Goal: Task Accomplishment & Management: Use online tool/utility

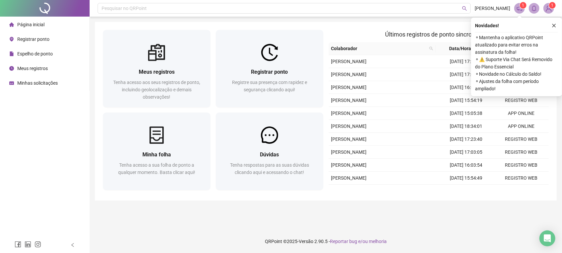
click at [555, 26] on icon "close" at bounding box center [554, 25] width 5 height 5
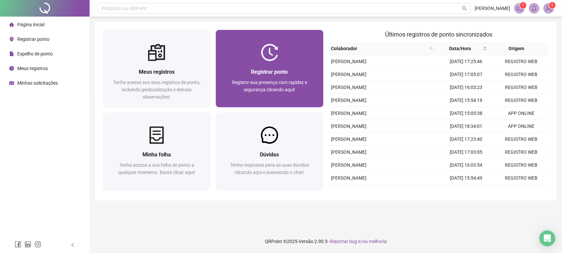
click at [259, 69] on span "Registrar ponto" at bounding box center [269, 72] width 37 height 6
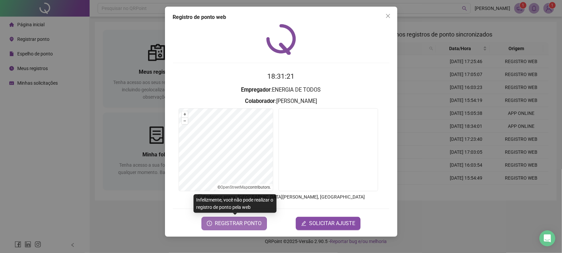
click at [207, 227] on button "REGISTRAR PONTO" at bounding box center [233, 223] width 65 height 13
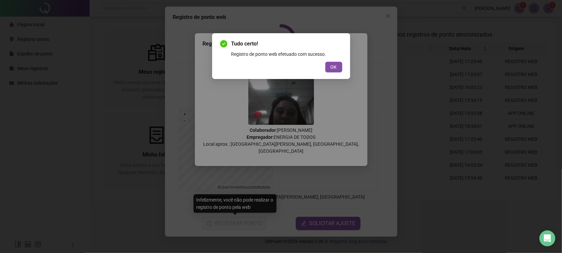
drag, startPoint x: 332, startPoint y: 64, endPoint x: 359, endPoint y: 34, distance: 40.5
click at [333, 64] on span "OK" at bounding box center [334, 66] width 6 height 7
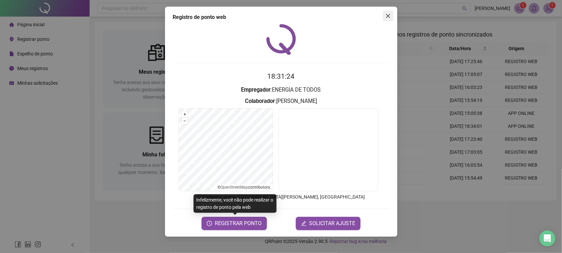
click at [388, 14] on icon "close" at bounding box center [387, 15] width 5 height 5
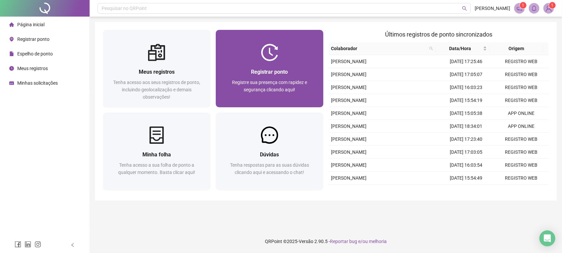
click at [269, 69] on span "Registrar ponto" at bounding box center [269, 72] width 37 height 6
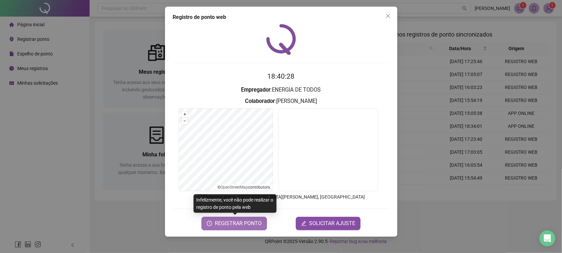
click at [210, 226] on button "REGISTRAR PONTO" at bounding box center [233, 223] width 65 height 13
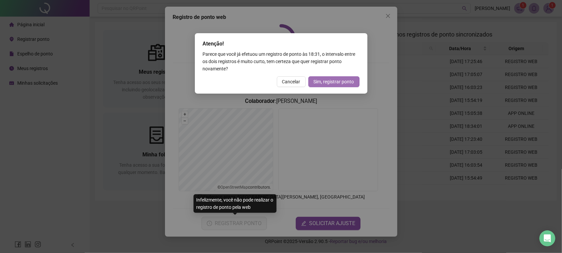
click at [328, 77] on button "Sim, registrar ponto" at bounding box center [333, 81] width 51 height 11
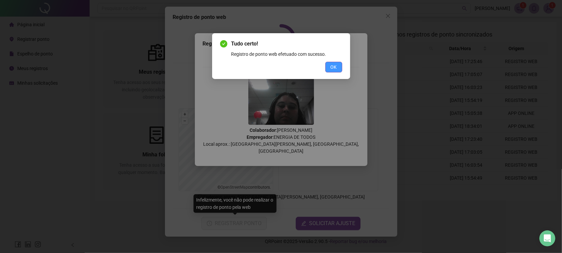
click at [334, 66] on span "OK" at bounding box center [334, 66] width 6 height 7
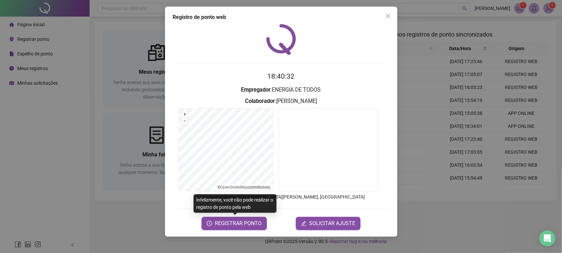
click at [389, 13] on button "Close" at bounding box center [388, 16] width 11 height 11
